Goal: Use online tool/utility: Utilize a website feature to perform a specific function

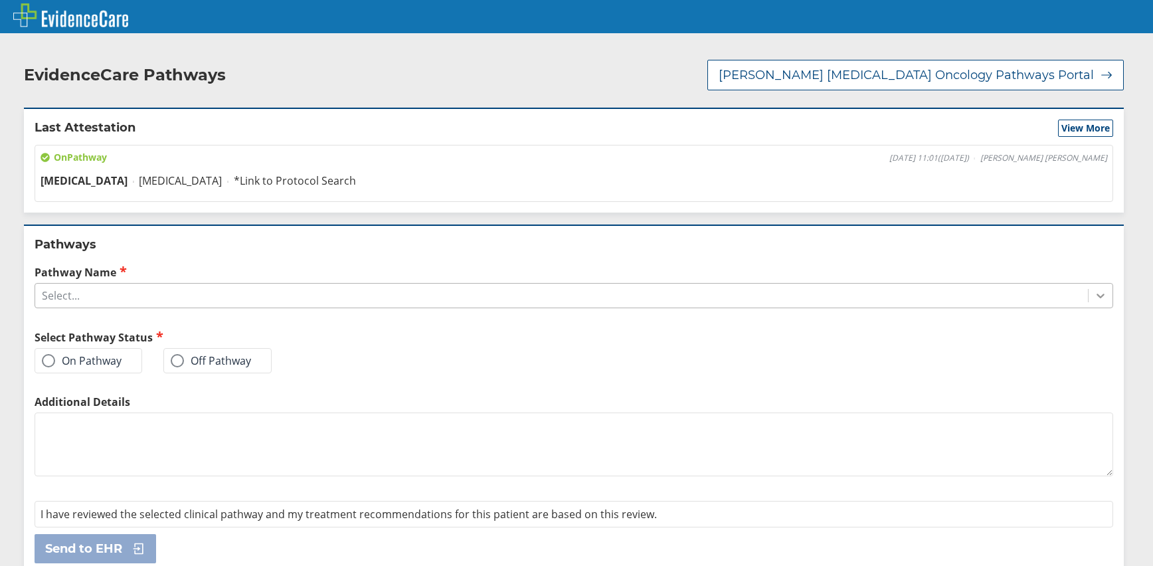
click at [1094, 289] on icon at bounding box center [1100, 295] width 13 height 13
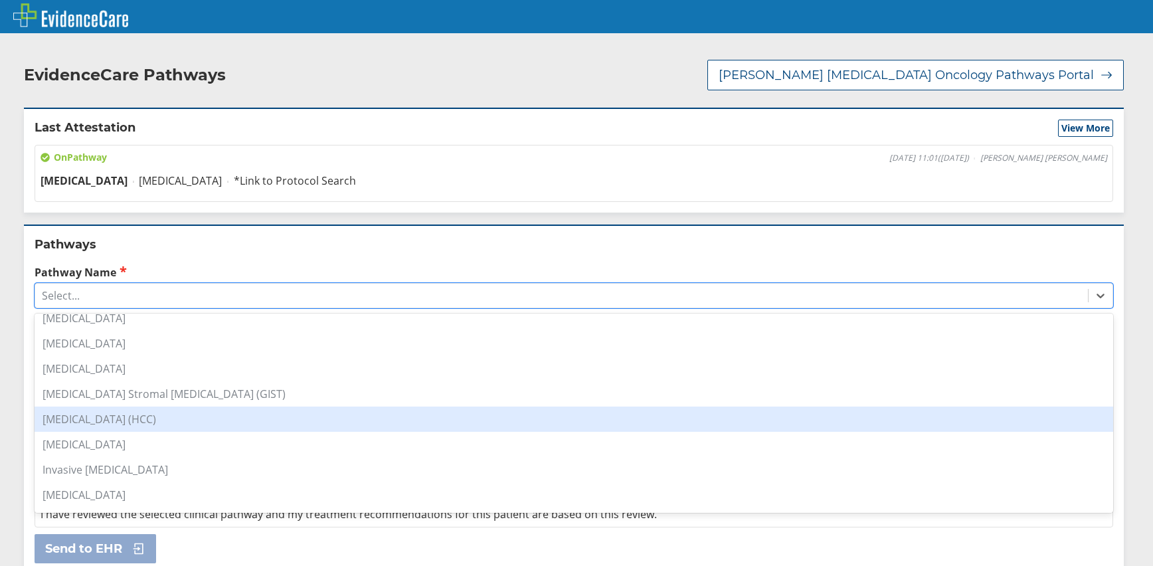
scroll to position [399, 0]
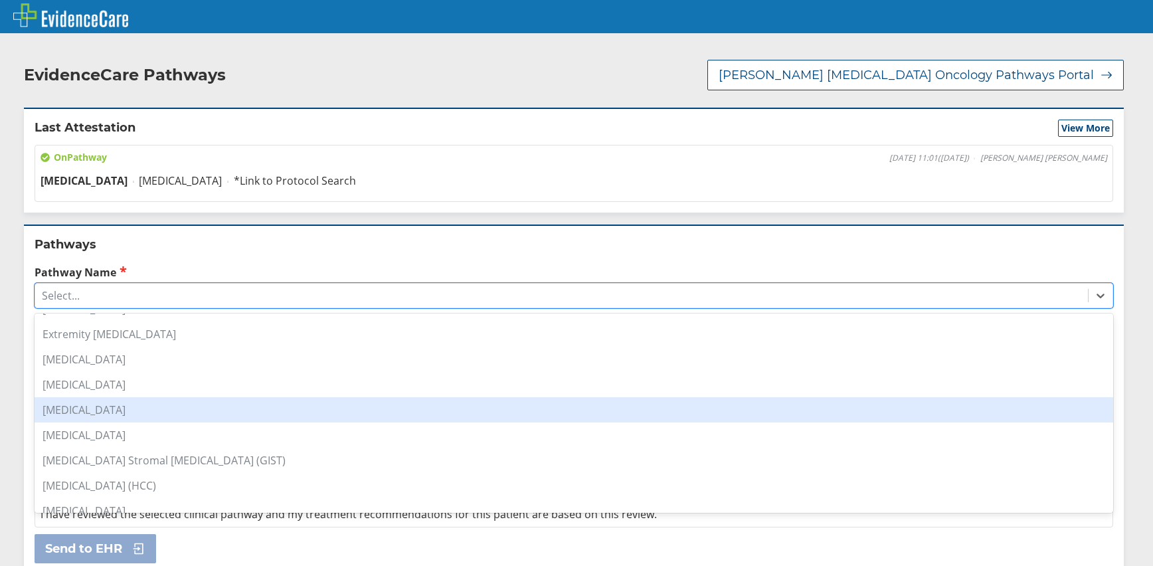
click at [143, 400] on div "[MEDICAL_DATA]" at bounding box center [574, 409] width 1079 height 25
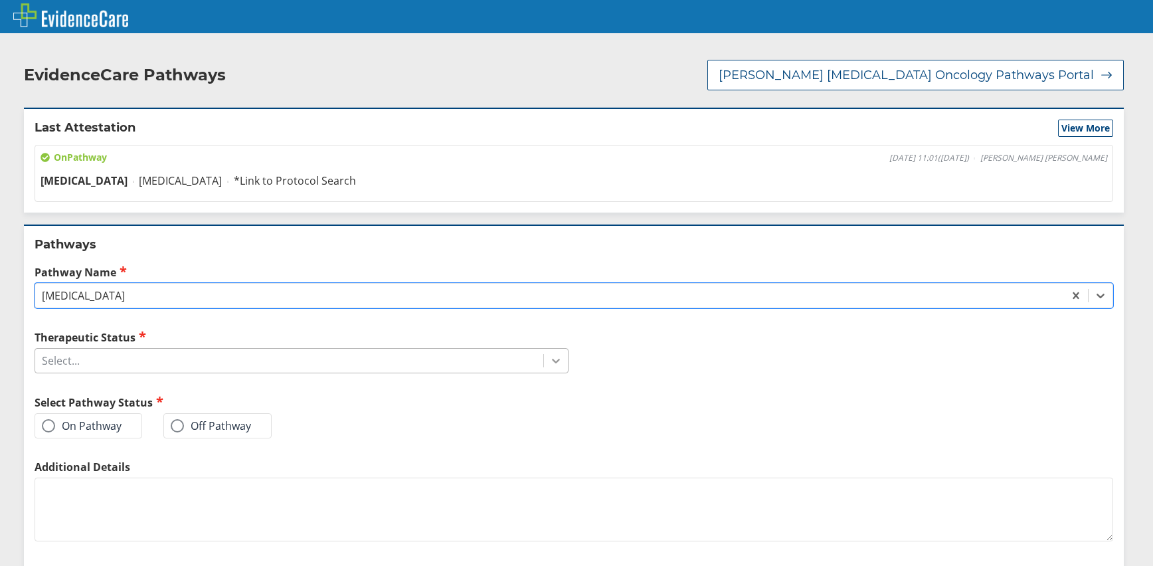
click at [550, 354] on icon at bounding box center [555, 360] width 13 height 13
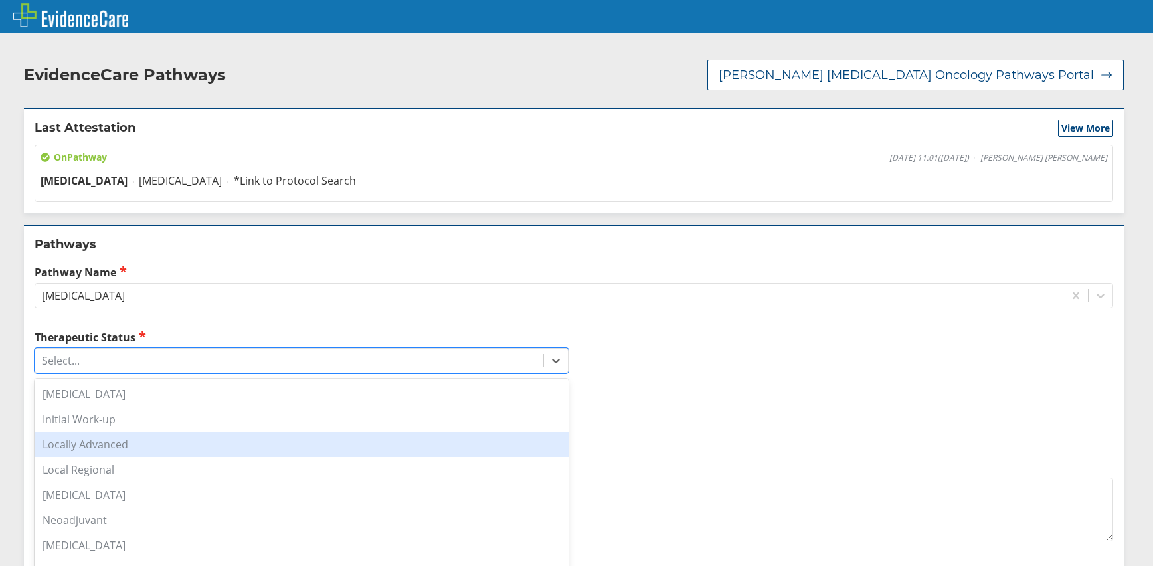
scroll to position [8, 0]
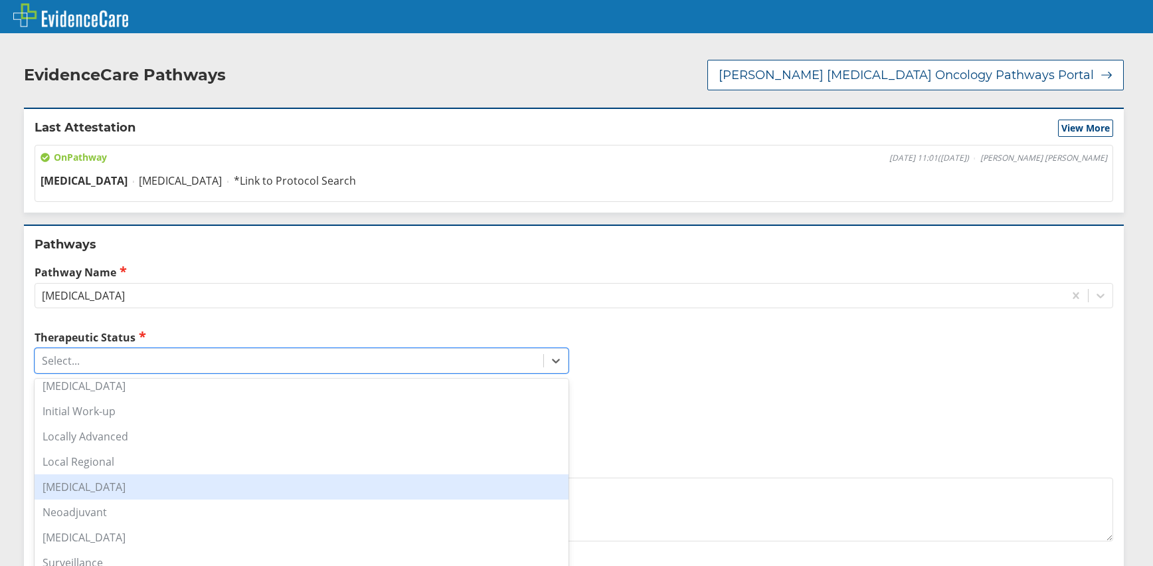
click at [145, 474] on div "Metastatic" at bounding box center [302, 486] width 534 height 25
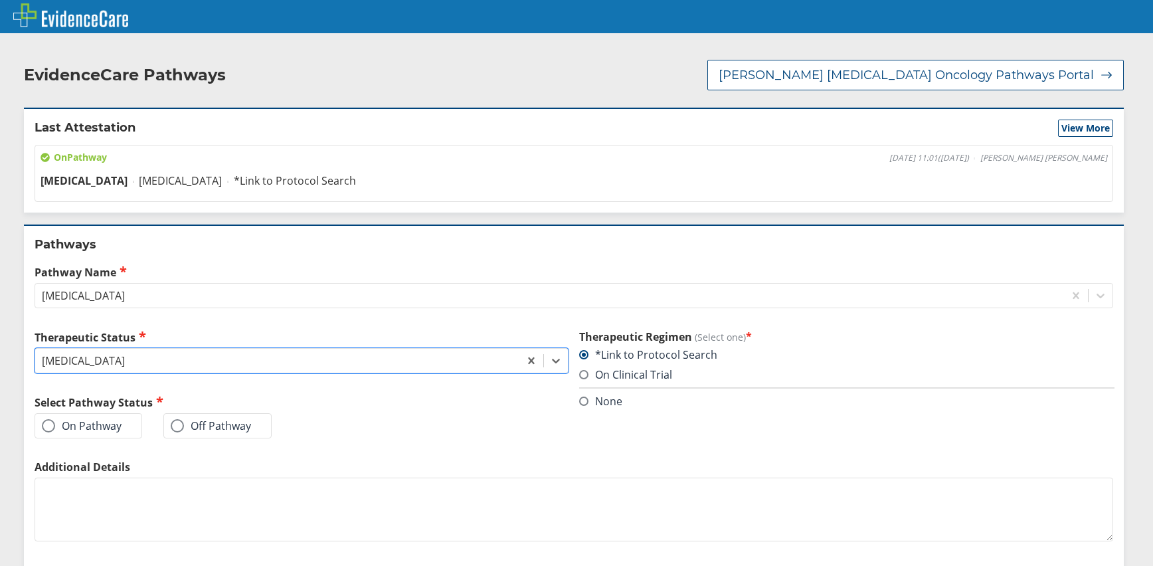
click at [50, 419] on span at bounding box center [48, 425] width 13 height 13
click at [0, 0] on input "On Pathway" at bounding box center [0, 0] width 0 height 0
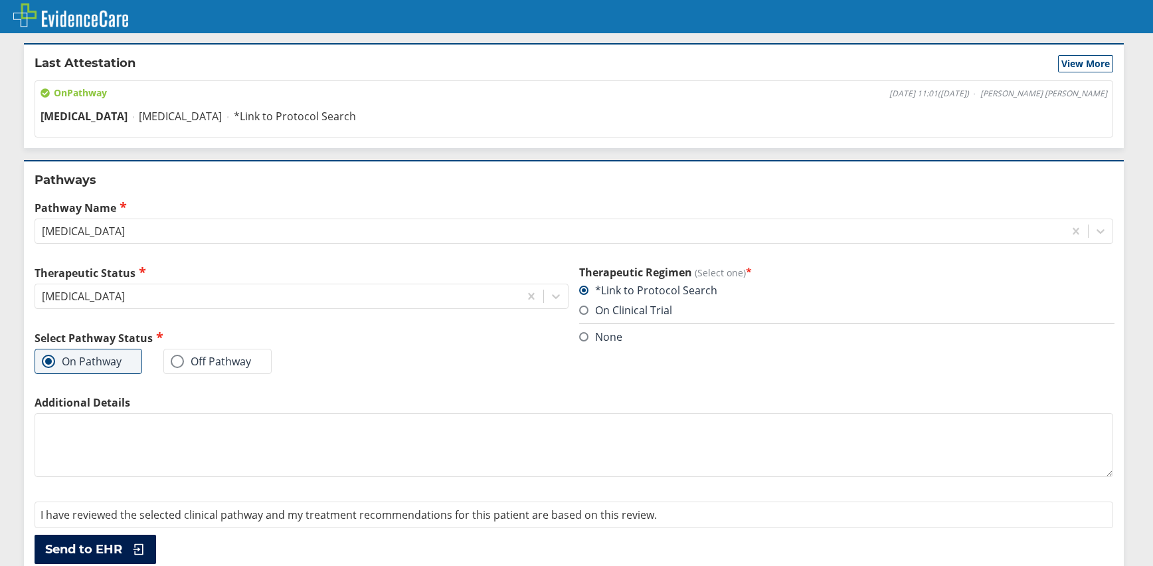
click at [90, 541] on span "Send to EHR" at bounding box center [83, 549] width 77 height 16
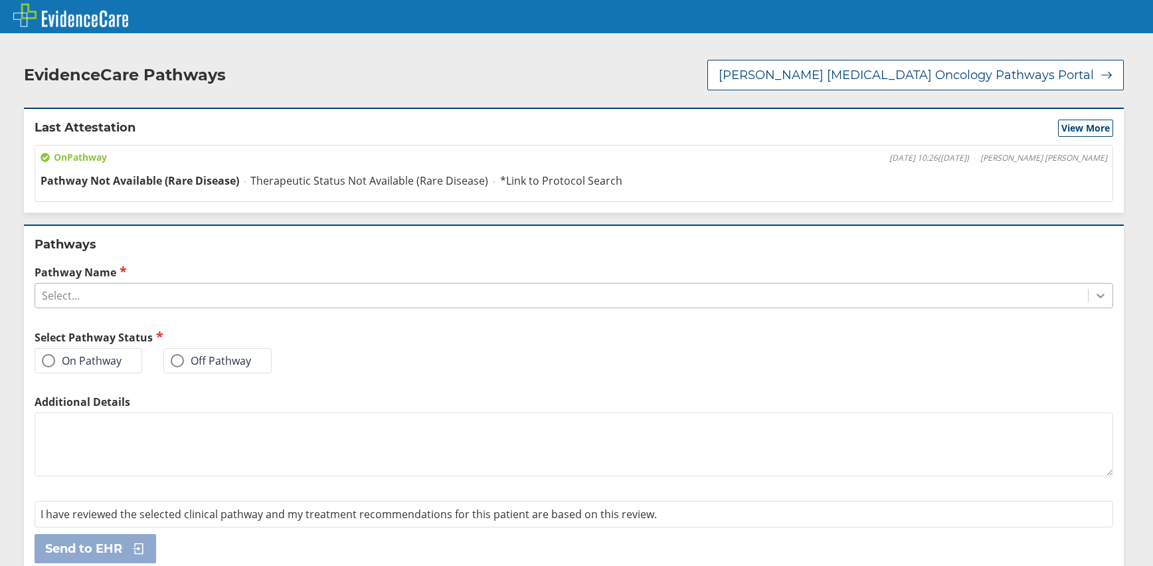
click at [1094, 289] on icon at bounding box center [1100, 295] width 13 height 13
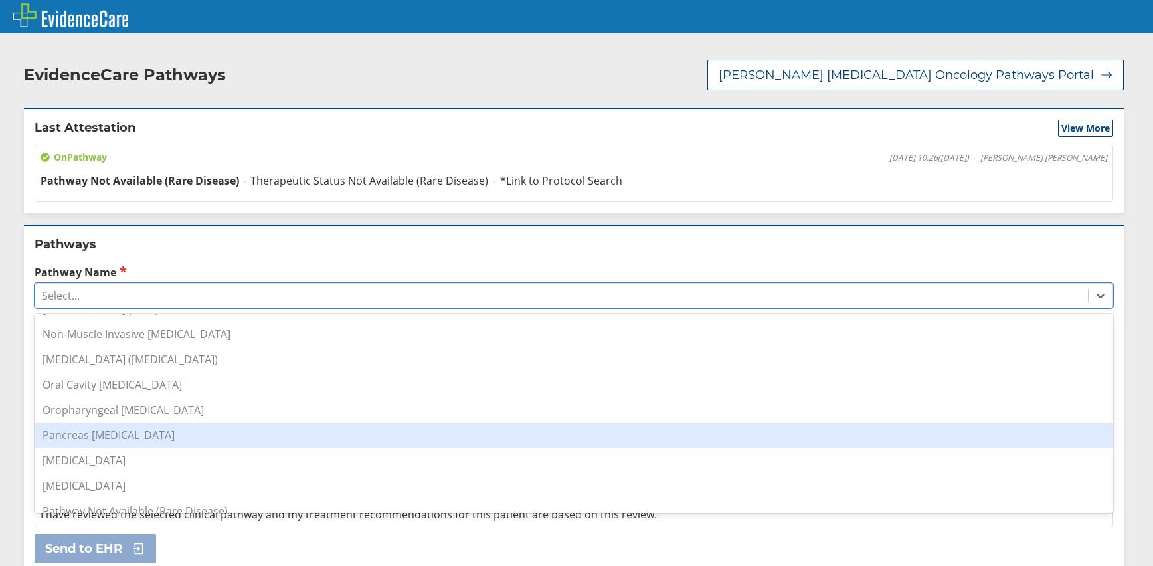
scroll to position [919, 0]
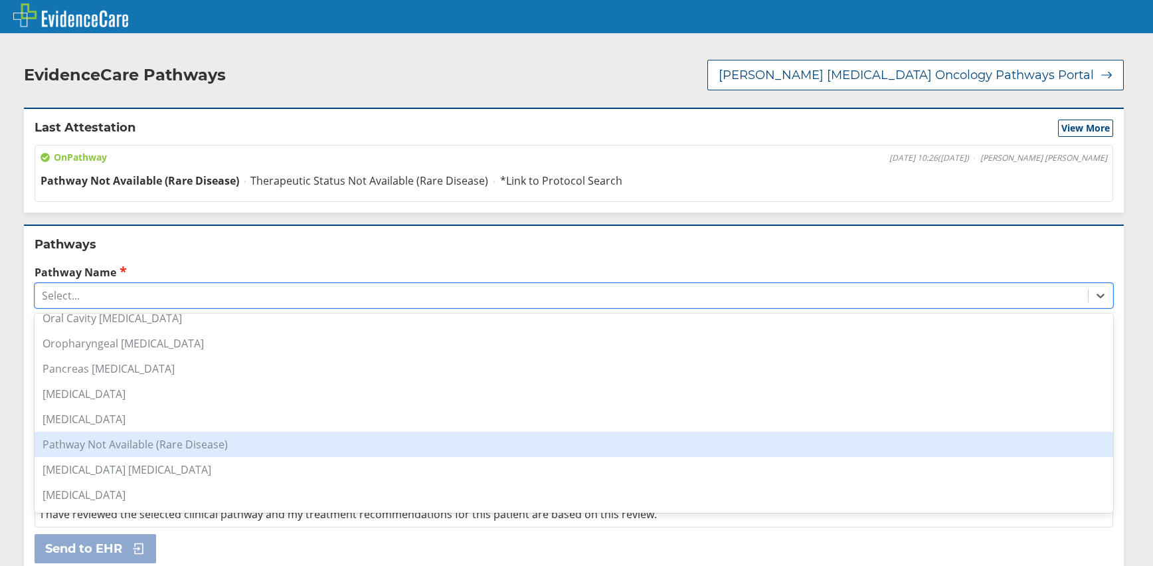
click at [148, 432] on div "Pathway Not Available (Rare Disease)" at bounding box center [574, 444] width 1079 height 25
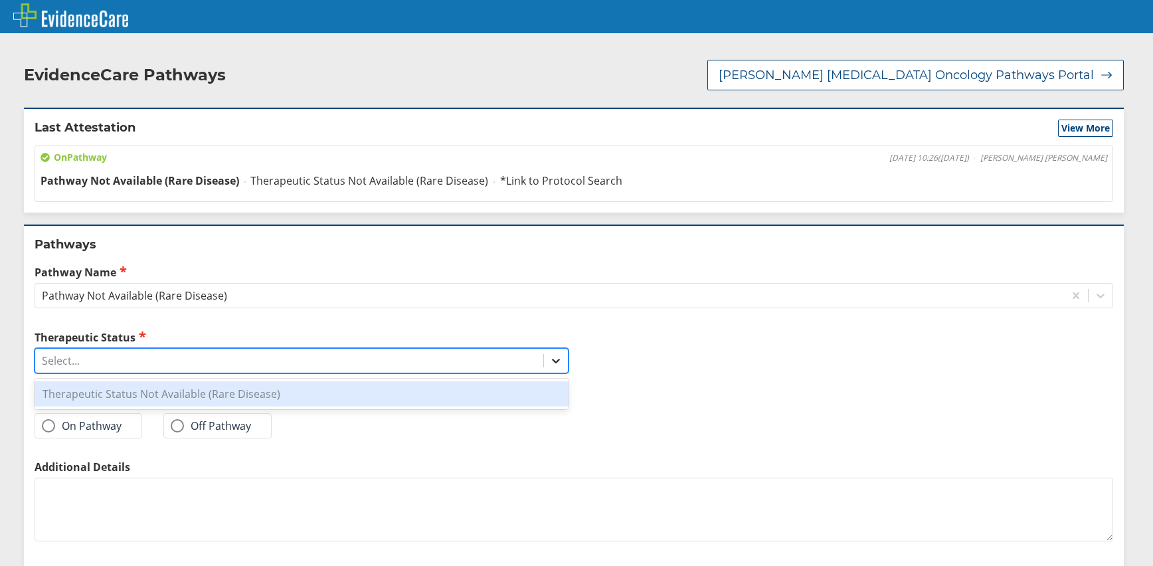
click at [552, 359] on icon at bounding box center [556, 361] width 8 height 5
click at [215, 386] on div "Therapeutic Status Not Available (Rare Disease)" at bounding box center [302, 393] width 534 height 25
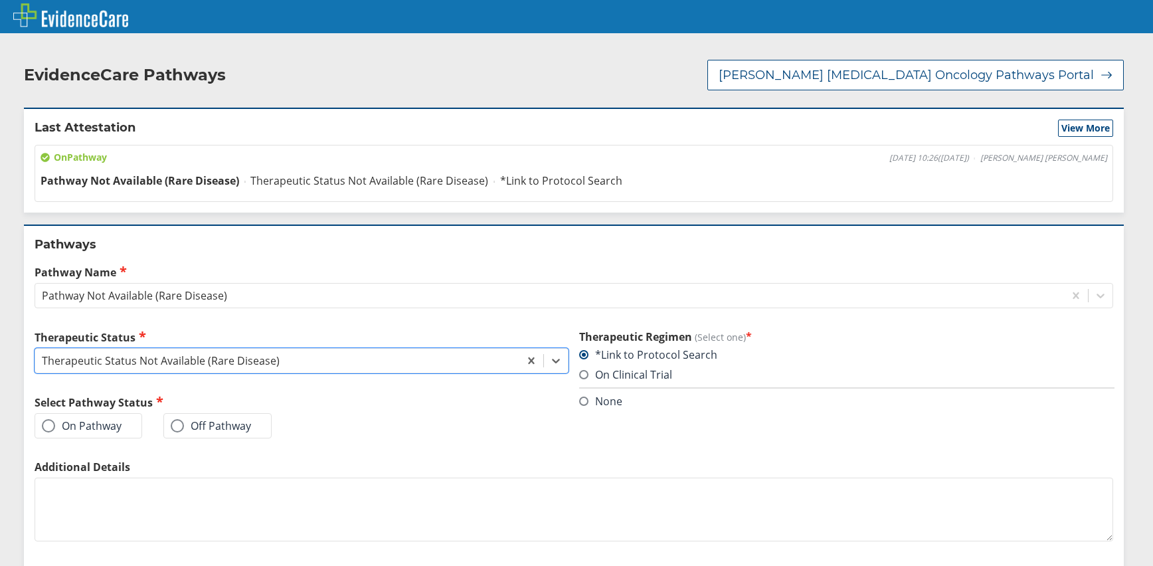
click at [43, 419] on span at bounding box center [48, 425] width 13 height 13
click at [0, 0] on input "On Pathway" at bounding box center [0, 0] width 0 height 0
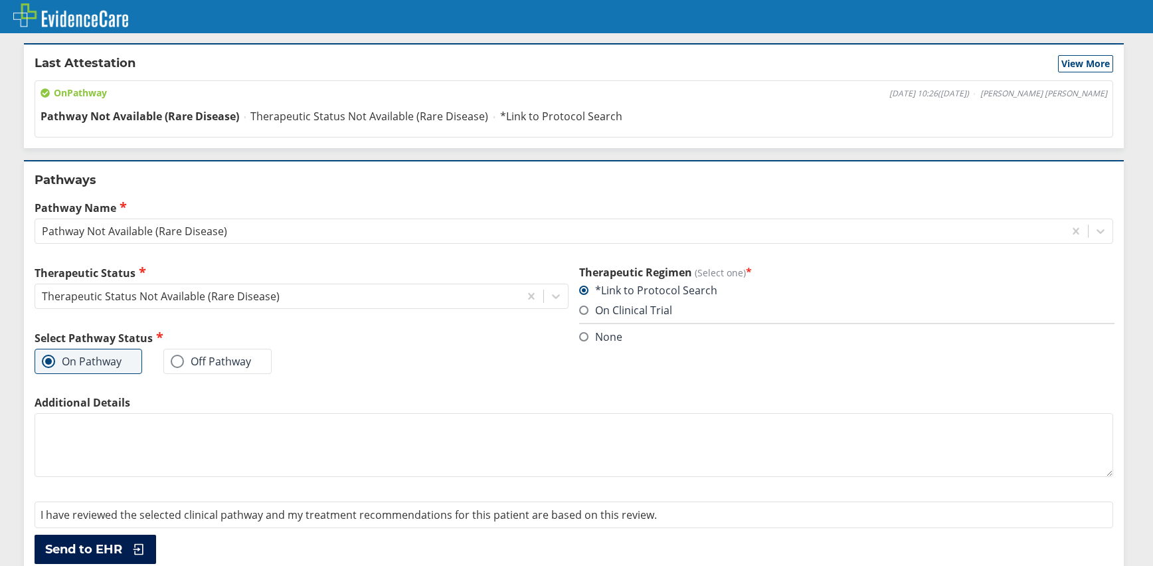
click at [100, 541] on span "Send to EHR" at bounding box center [83, 549] width 77 height 16
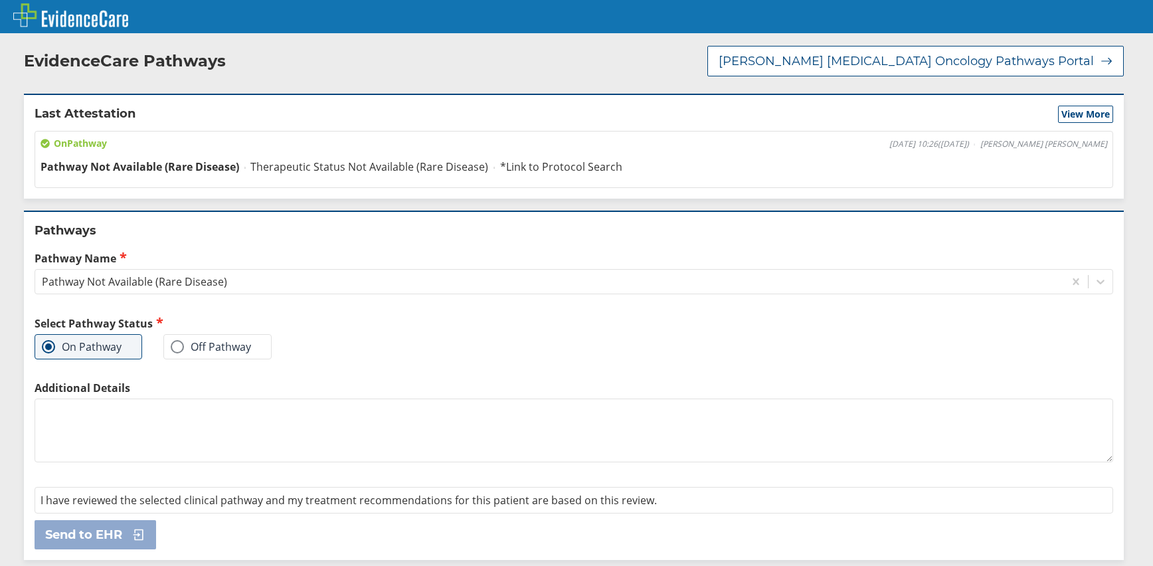
scroll to position [0, 0]
